Goal: Task Accomplishment & Management: Complete application form

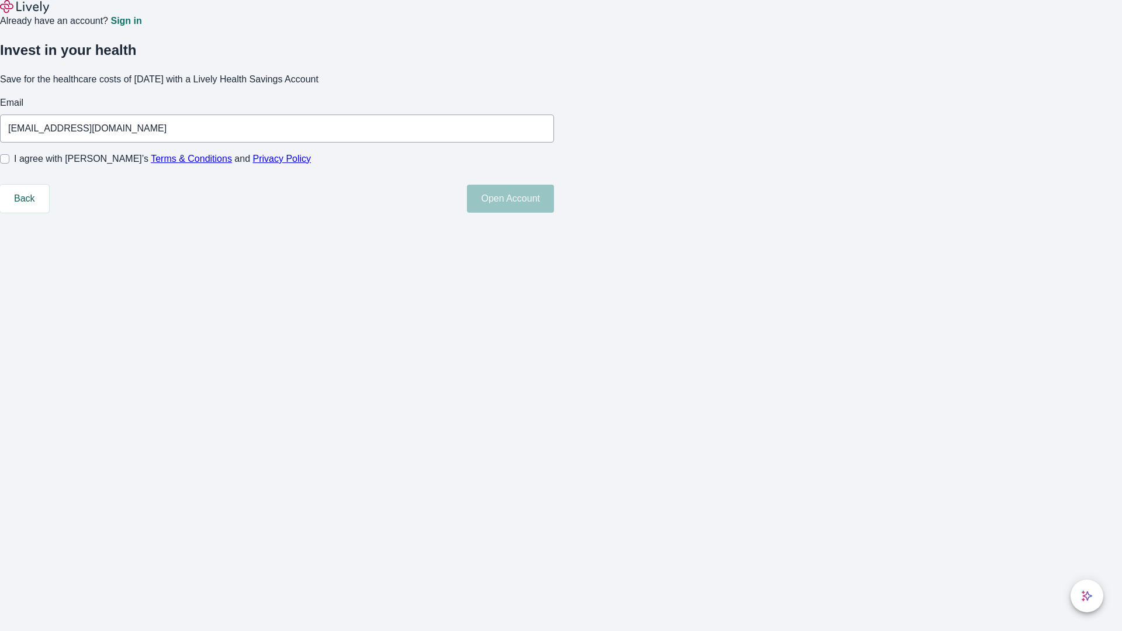
click at [9, 164] on input "I agree with Lively’s Terms & Conditions and Privacy Policy" at bounding box center [4, 158] width 9 height 9
checkbox input "true"
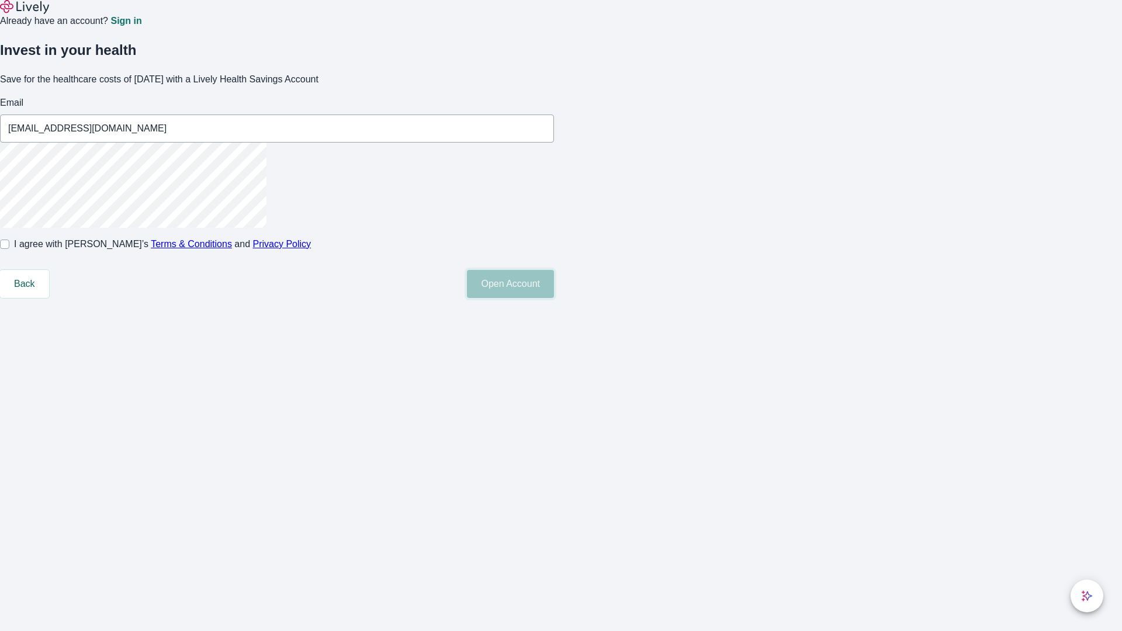
click at [554, 298] on button "Open Account" at bounding box center [510, 284] width 87 height 28
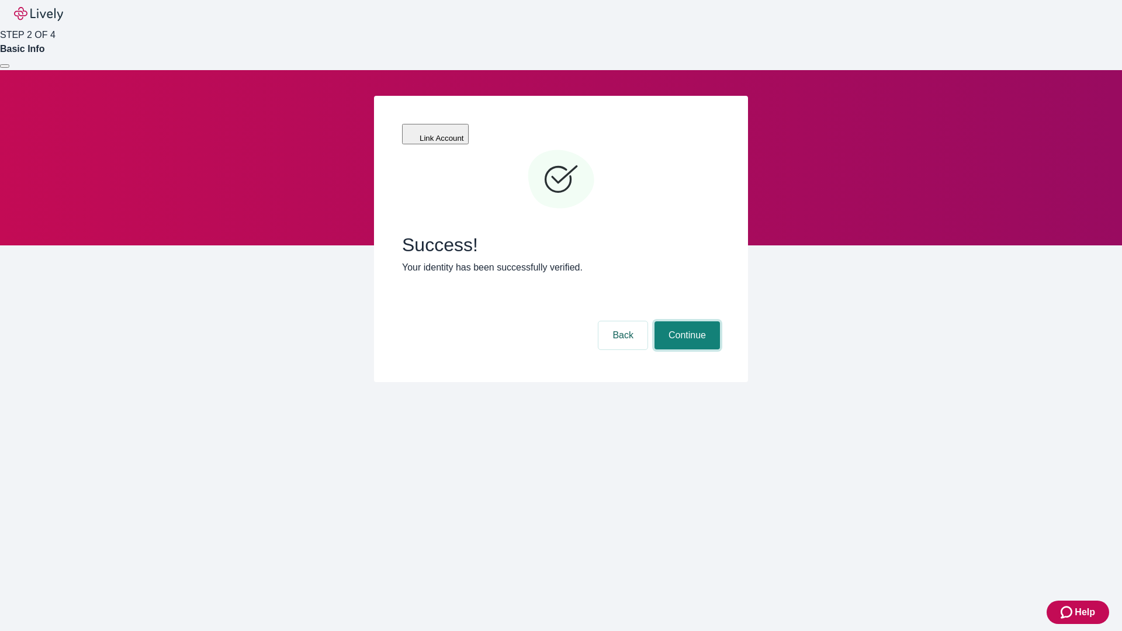
click at [685, 321] on button "Continue" at bounding box center [686, 335] width 65 height 28
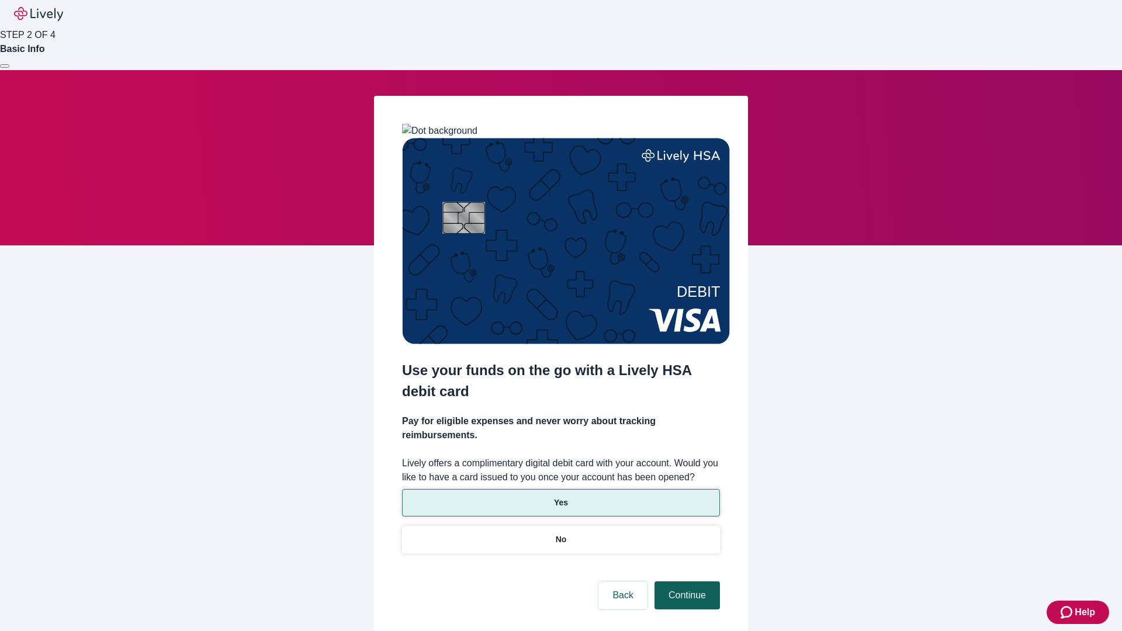
click at [560, 533] on p "No" at bounding box center [561, 539] width 11 height 12
click at [685, 581] on button "Continue" at bounding box center [686, 595] width 65 height 28
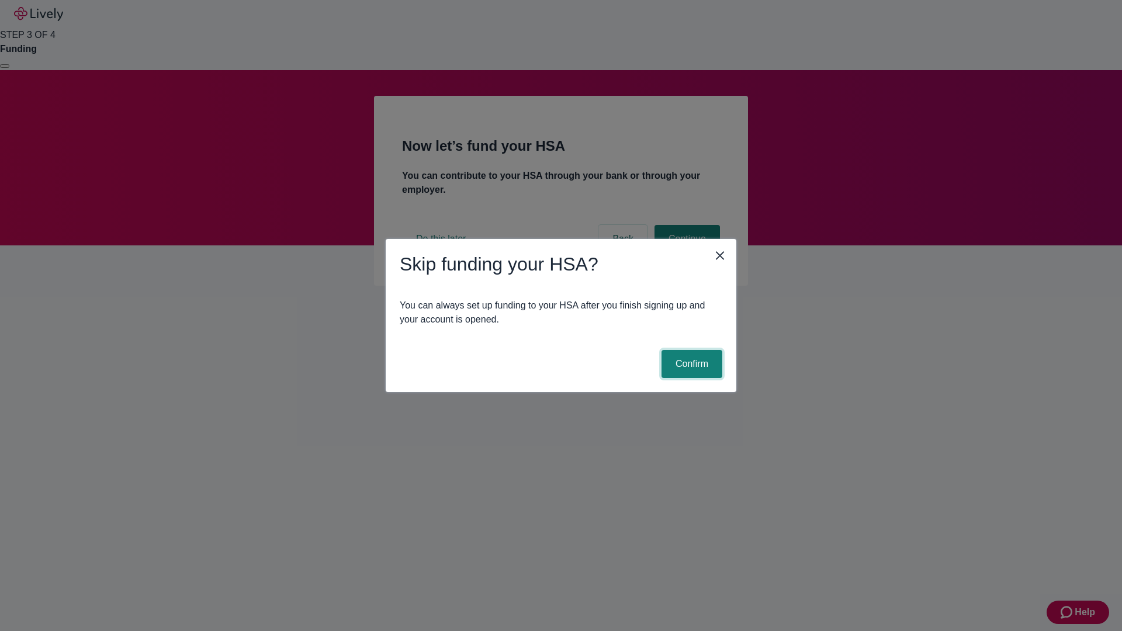
click at [690, 364] on button "Confirm" at bounding box center [691, 364] width 61 height 28
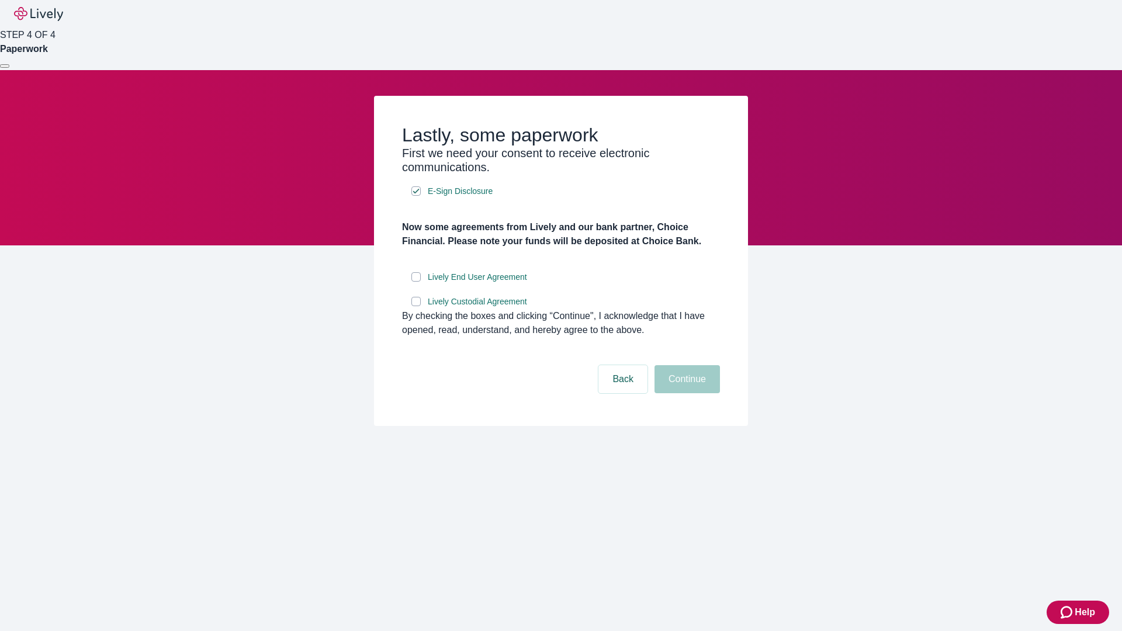
click at [416, 282] on input "Lively End User Agreement" at bounding box center [415, 276] width 9 height 9
checkbox input "true"
click at [416, 306] on input "Lively Custodial Agreement" at bounding box center [415, 301] width 9 height 9
checkbox input "true"
click at [685, 393] on button "Continue" at bounding box center [686, 379] width 65 height 28
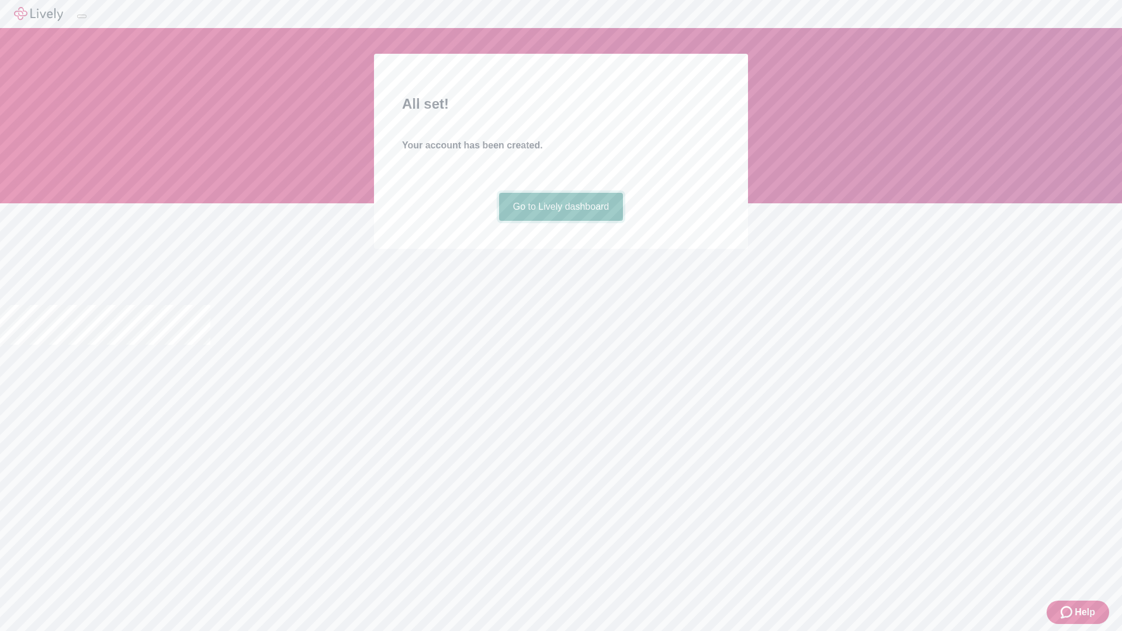
click at [560, 221] on link "Go to Lively dashboard" at bounding box center [561, 207] width 124 height 28
